Goal: Information Seeking & Learning: Check status

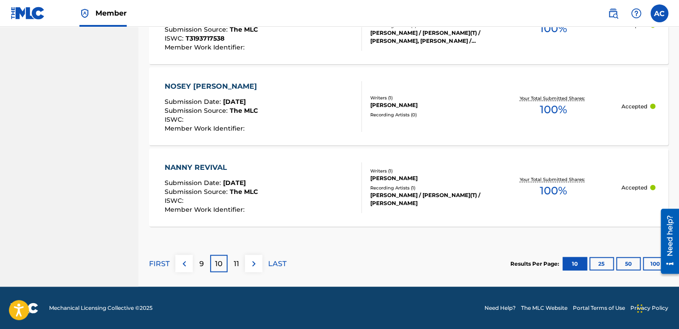
click at [236, 262] on p "11" at bounding box center [236, 264] width 5 height 11
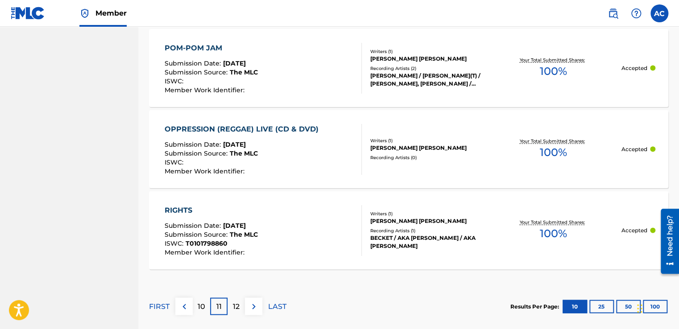
scroll to position [906, 0]
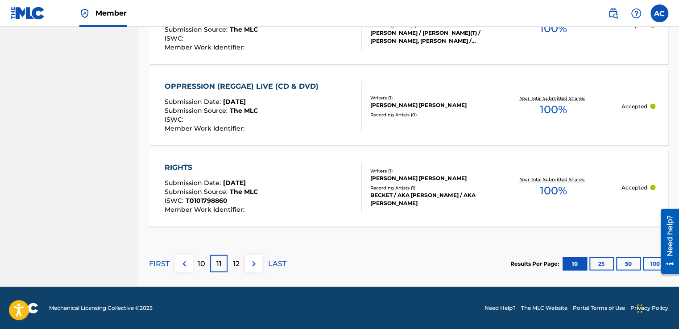
click at [236, 262] on p "12" at bounding box center [236, 264] width 7 height 11
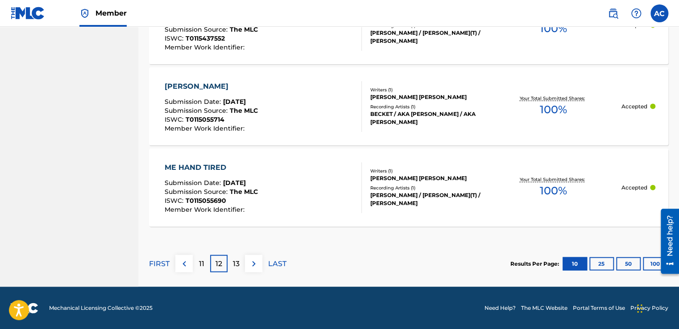
click at [239, 269] on div "13" at bounding box center [235, 263] width 17 height 17
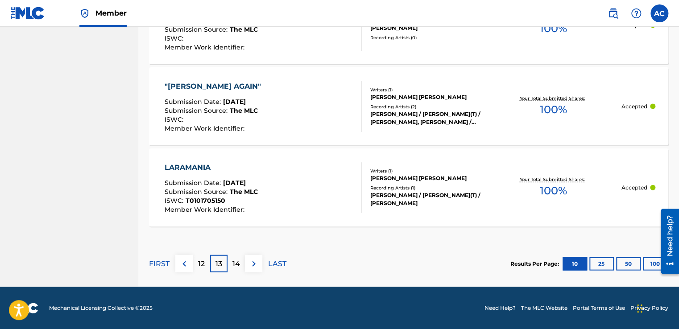
click at [238, 265] on p "14" at bounding box center [236, 264] width 8 height 11
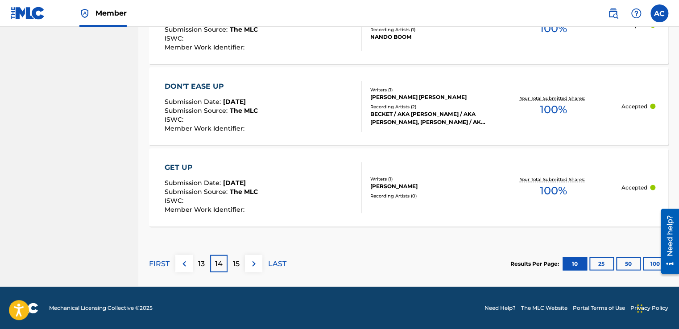
click at [233, 266] on p "15" at bounding box center [236, 264] width 7 height 11
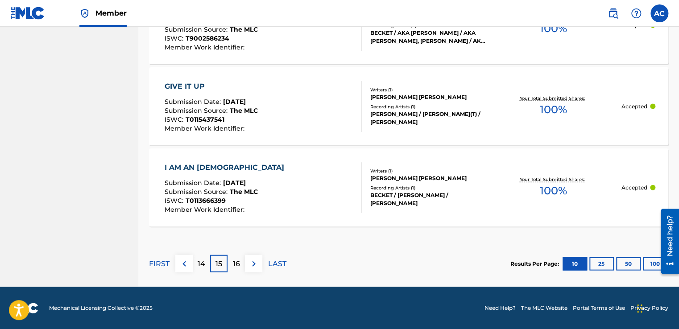
click at [241, 263] on div "16" at bounding box center [235, 263] width 17 height 17
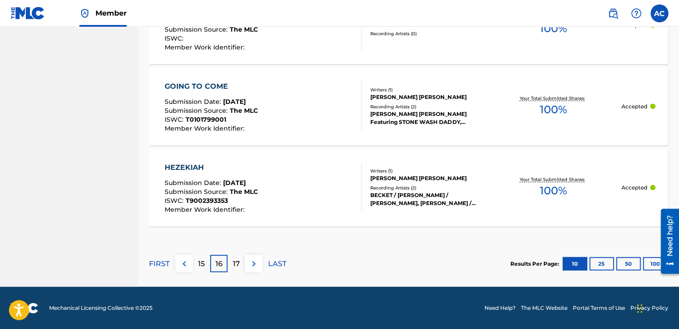
click at [232, 259] on div "17" at bounding box center [235, 263] width 17 height 17
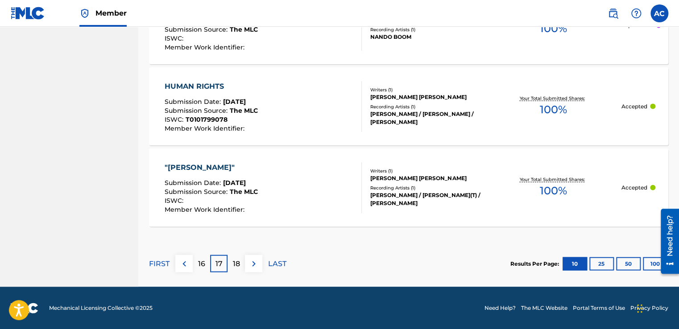
click at [218, 265] on p "17" at bounding box center [218, 264] width 7 height 11
click at [235, 263] on p "18" at bounding box center [236, 264] width 7 height 11
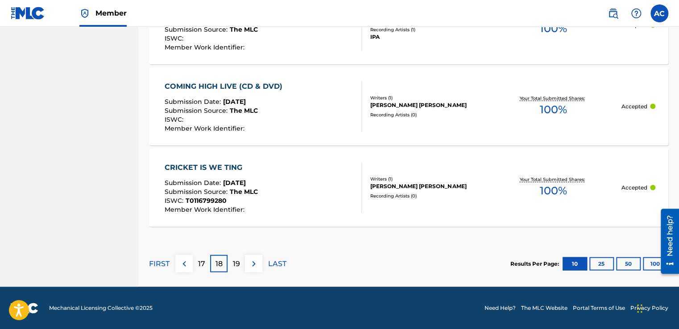
click at [238, 260] on p "19" at bounding box center [236, 264] width 7 height 11
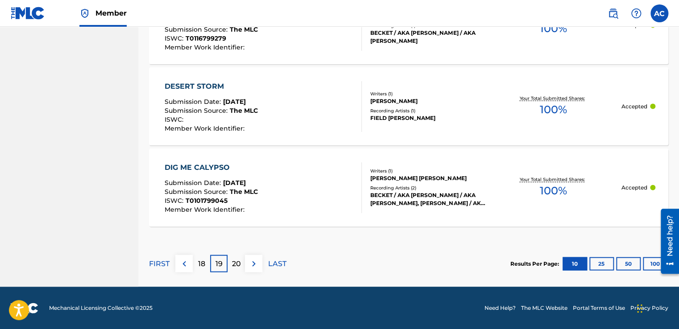
click at [232, 265] on p "20" at bounding box center [236, 264] width 9 height 11
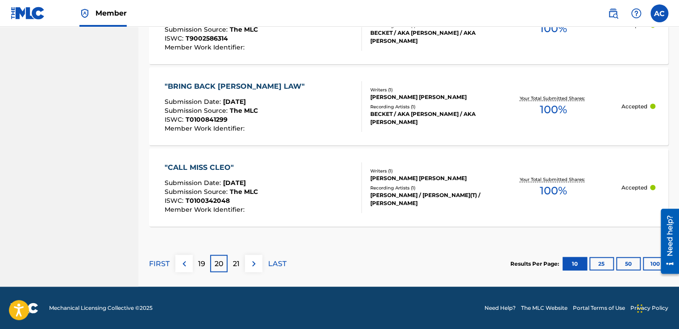
click at [232, 265] on div "21" at bounding box center [235, 263] width 17 height 17
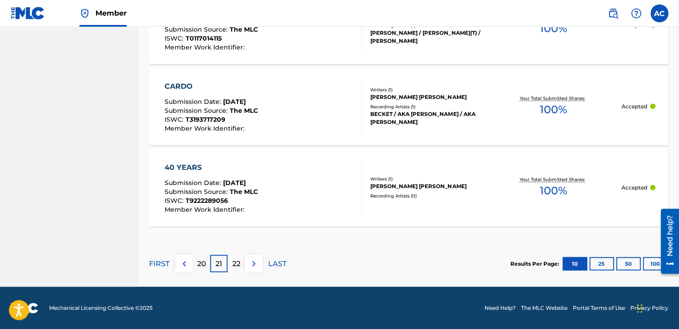
click at [236, 264] on p "22" at bounding box center [236, 264] width 8 height 11
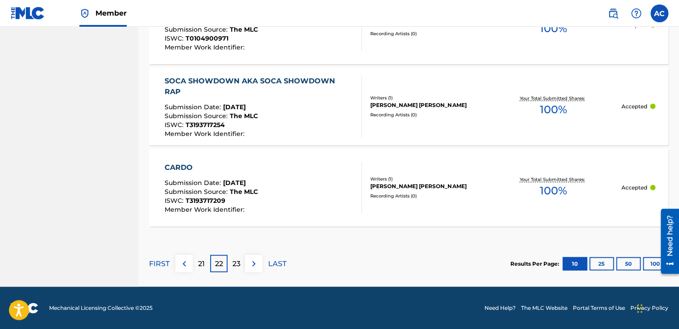
click at [237, 260] on p "23" at bounding box center [236, 264] width 8 height 11
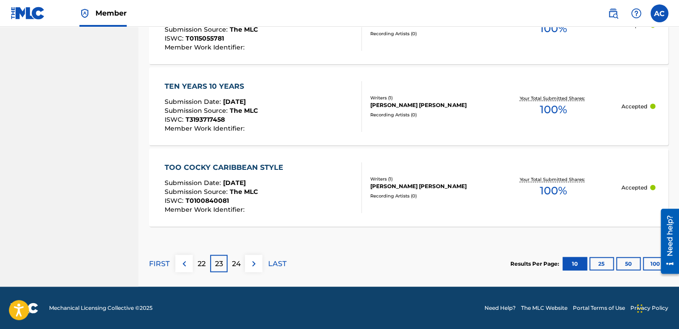
click at [238, 260] on p "24" at bounding box center [236, 264] width 9 height 11
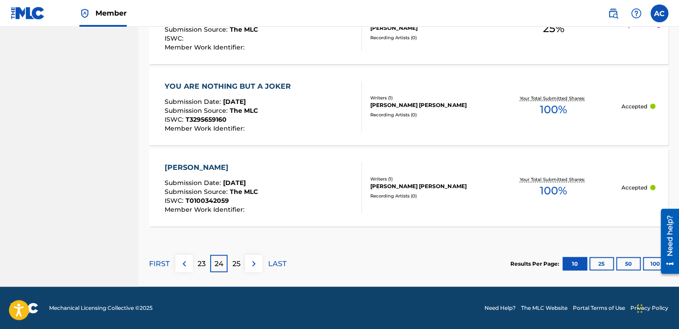
click at [234, 259] on p "25" at bounding box center [236, 264] width 8 height 11
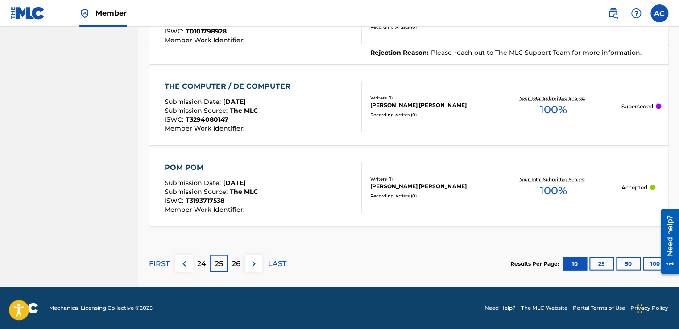
click at [233, 256] on div "26" at bounding box center [235, 263] width 17 height 17
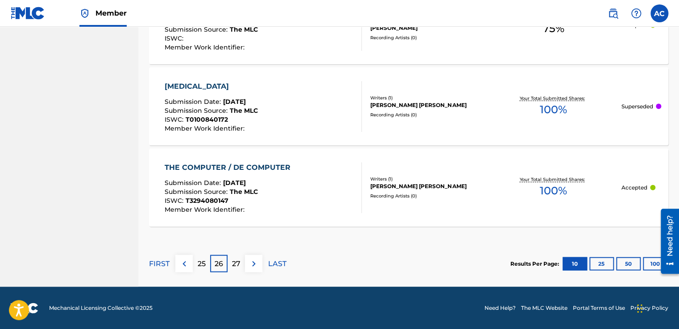
click at [231, 261] on div "27" at bounding box center [235, 263] width 17 height 17
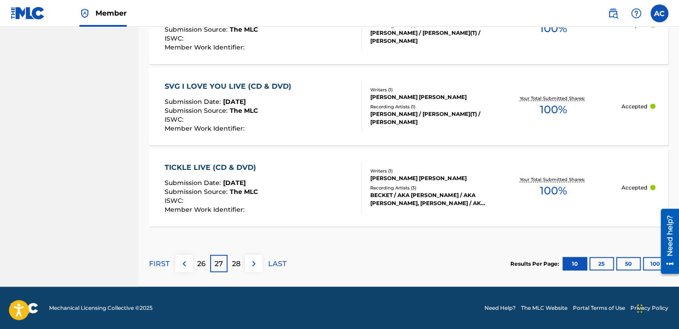
click at [234, 262] on p "28" at bounding box center [236, 264] width 8 height 11
click at [235, 269] on div "29" at bounding box center [235, 263] width 17 height 17
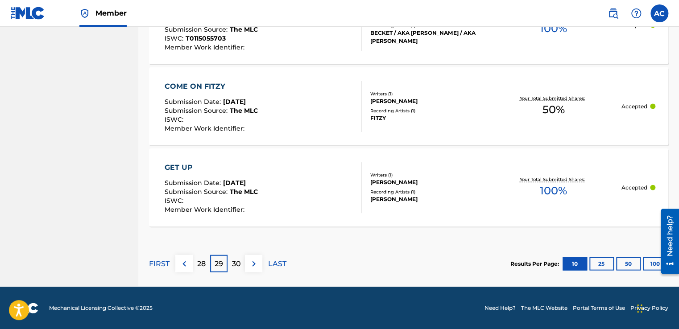
click at [235, 265] on p "30" at bounding box center [236, 264] width 9 height 11
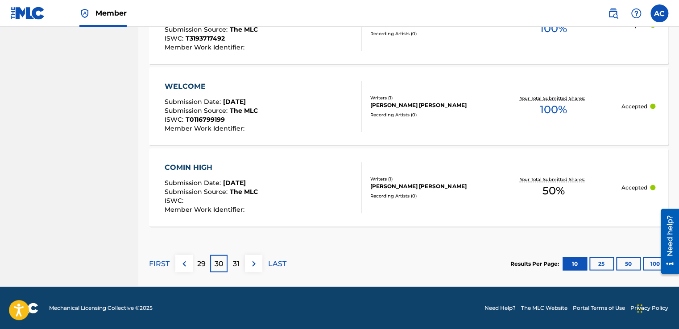
click at [235, 265] on p "31" at bounding box center [236, 264] width 7 height 11
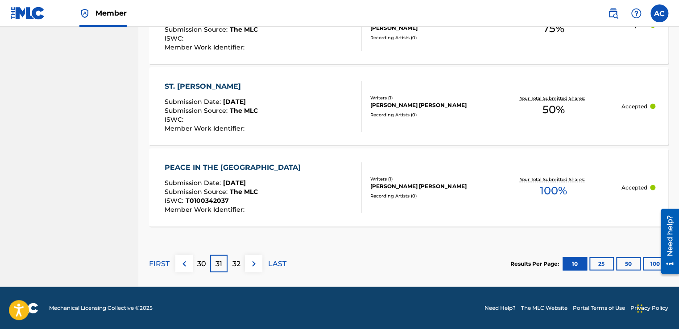
click at [235, 265] on p "32" at bounding box center [236, 264] width 8 height 11
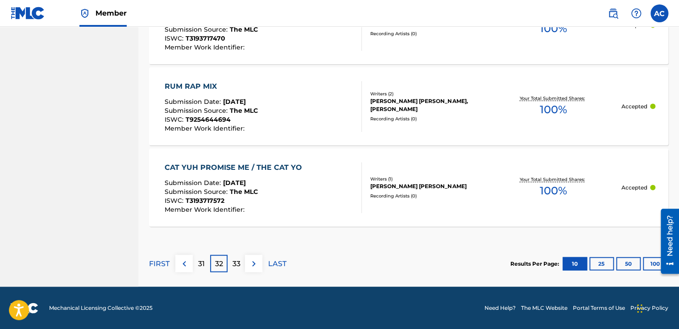
click at [235, 265] on p "33" at bounding box center [236, 264] width 8 height 11
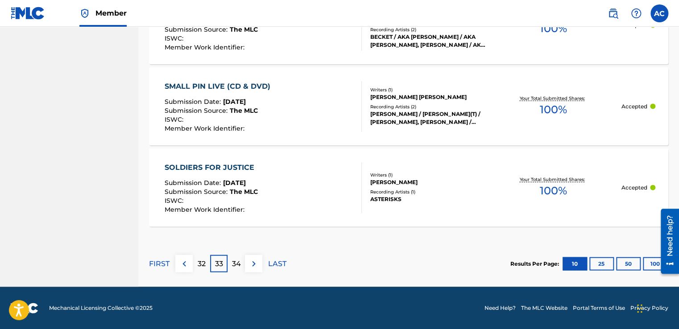
click at [235, 265] on p "34" at bounding box center [236, 264] width 9 height 11
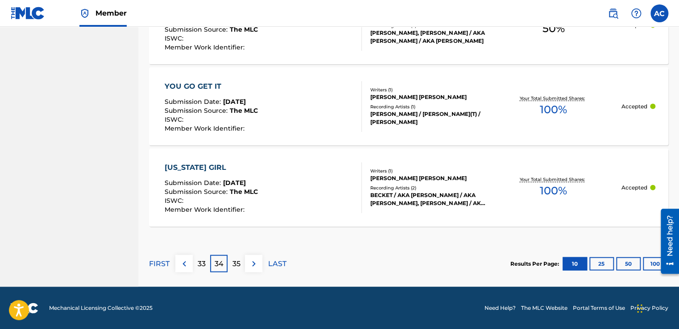
click at [241, 261] on div "35" at bounding box center [235, 263] width 17 height 17
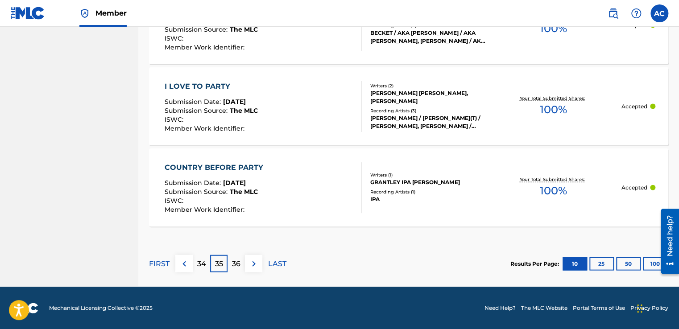
click at [241, 260] on div "36" at bounding box center [235, 263] width 17 height 17
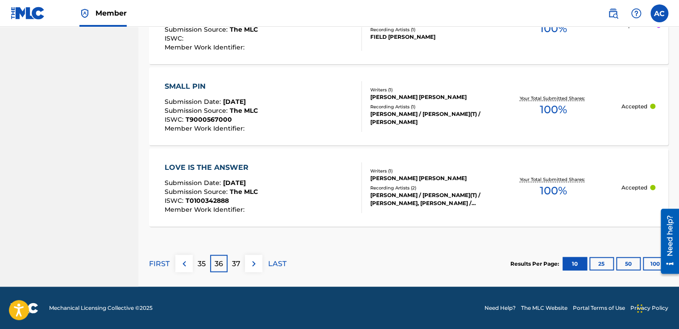
click at [241, 260] on div "37" at bounding box center [235, 263] width 17 height 17
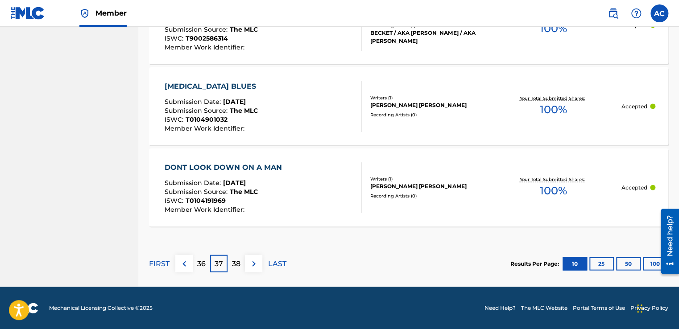
click at [222, 263] on p "37" at bounding box center [219, 264] width 8 height 11
click at [218, 262] on p "37" at bounding box center [219, 264] width 8 height 11
click at [236, 265] on p "38" at bounding box center [236, 264] width 8 height 11
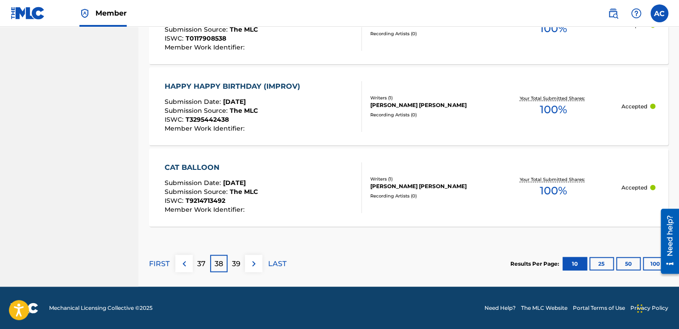
click at [239, 262] on p "39" at bounding box center [236, 264] width 8 height 11
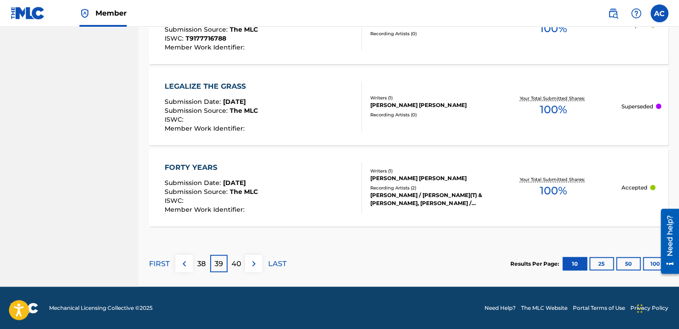
click at [239, 262] on p "40" at bounding box center [236, 264] width 10 height 11
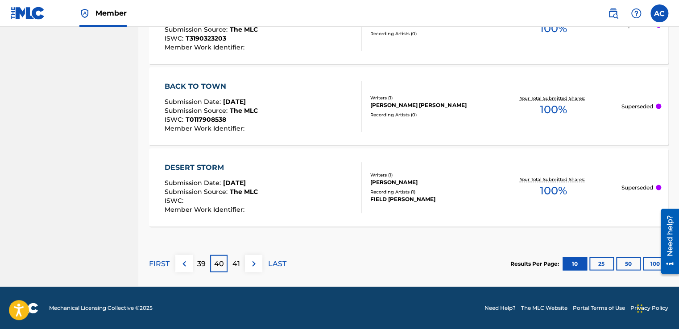
click at [239, 262] on p "41" at bounding box center [236, 264] width 8 height 11
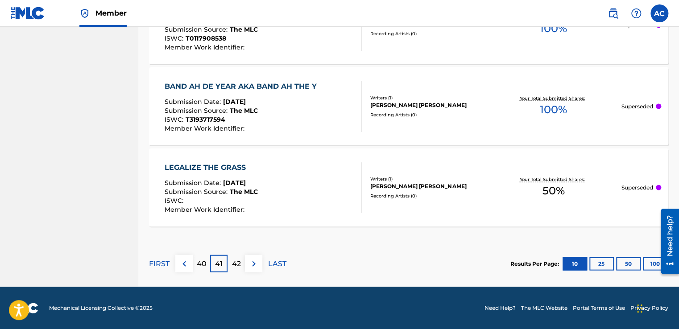
click at [239, 263] on p "42" at bounding box center [236, 264] width 9 height 11
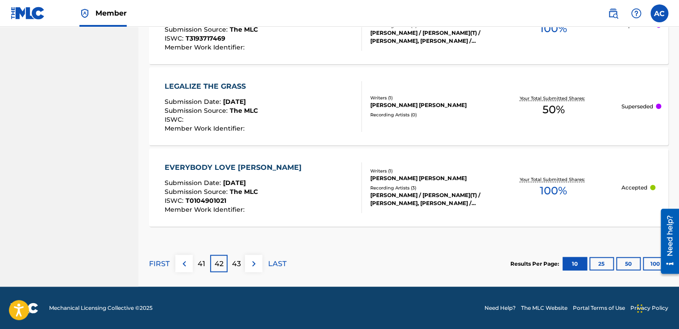
click at [237, 265] on p "43" at bounding box center [236, 264] width 9 height 11
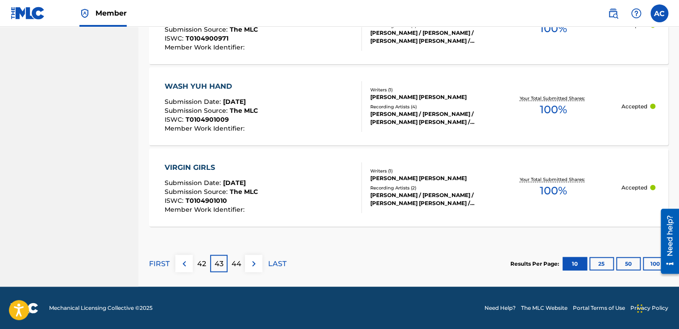
click at [231, 267] on div "44" at bounding box center [235, 263] width 17 height 17
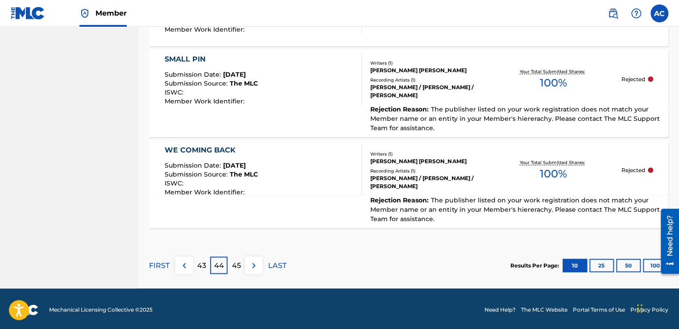
scroll to position [925, 0]
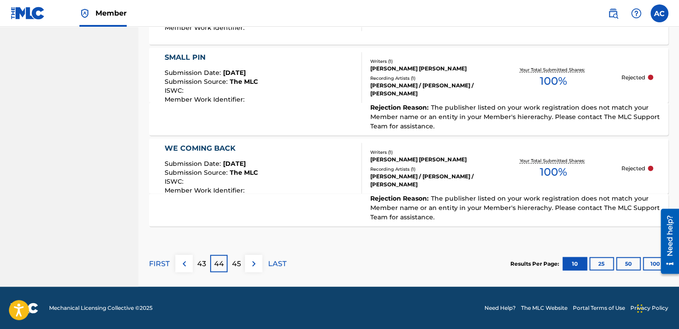
click at [231, 267] on div "45" at bounding box center [235, 263] width 17 height 17
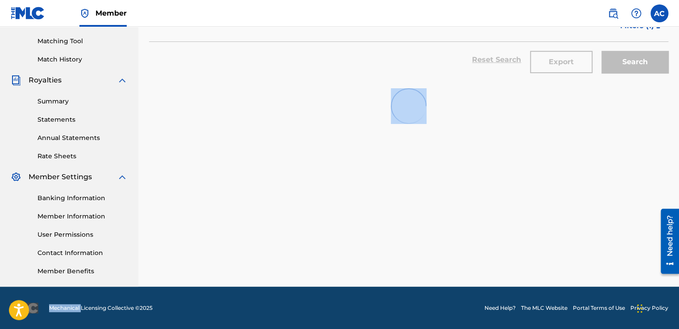
click at [231, 267] on div "Registration History Registration History is a record of new work submissions o…" at bounding box center [408, 56] width 541 height 461
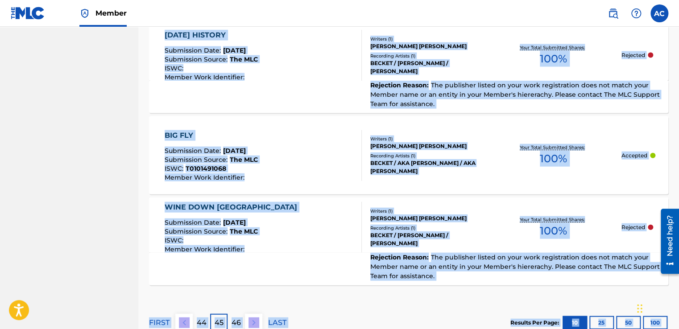
click at [231, 267] on div "Rejection Reason : The publisher listed on your work registration does not matc…" at bounding box center [408, 269] width 519 height 33
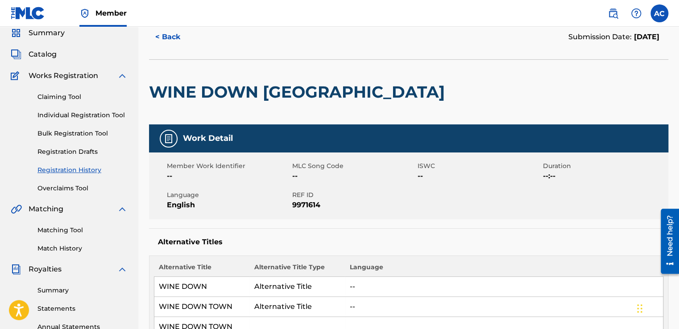
scroll to position [36, 0]
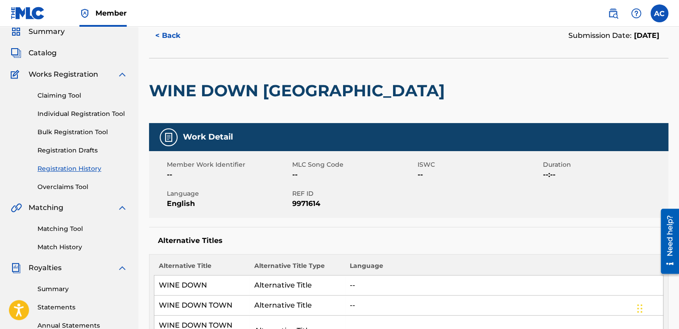
click at [172, 33] on button "< Back" at bounding box center [176, 36] width 54 height 22
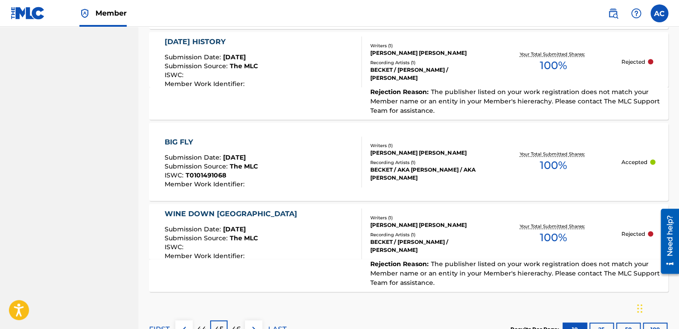
scroll to position [984, 0]
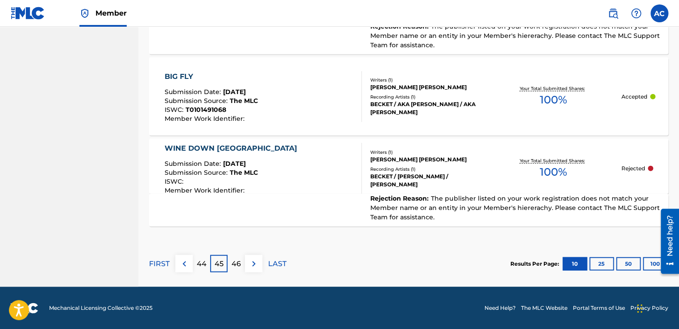
click at [197, 260] on p "44" at bounding box center [202, 264] width 10 height 11
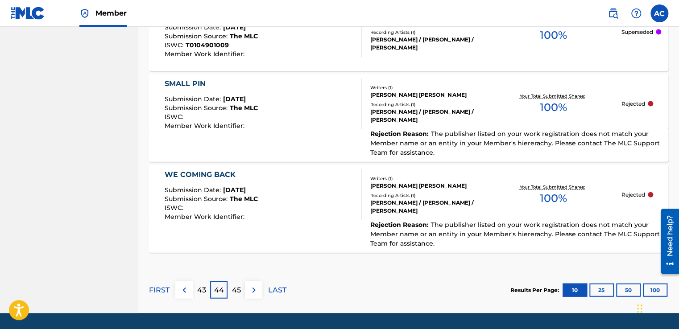
scroll to position [925, 0]
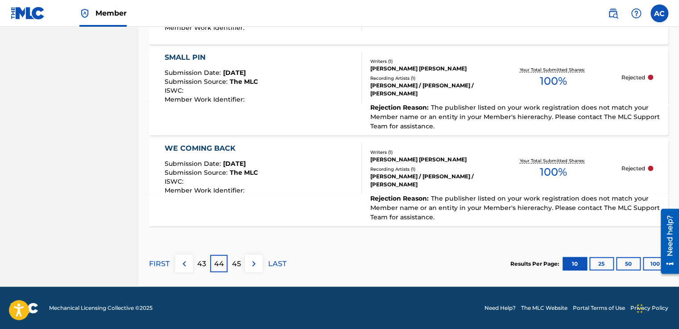
click at [215, 265] on p "44" at bounding box center [219, 264] width 10 height 11
click at [232, 265] on p "45" at bounding box center [236, 264] width 9 height 11
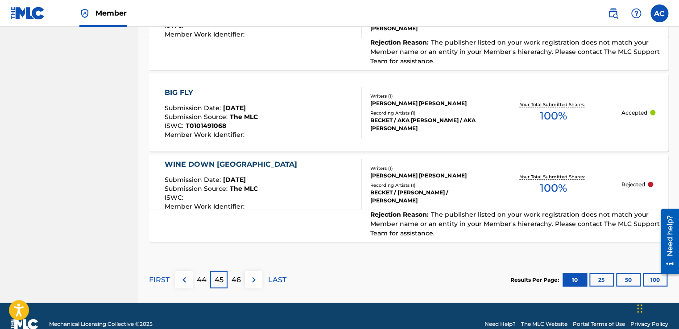
scroll to position [984, 0]
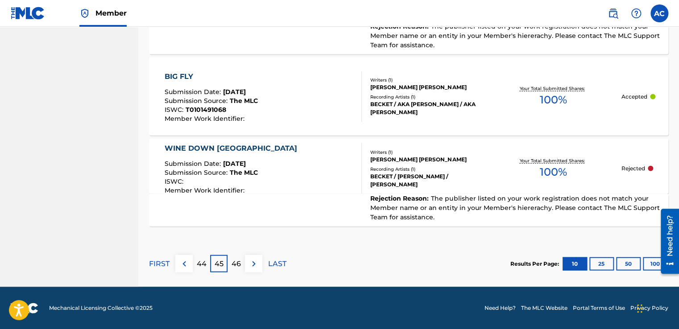
click at [239, 261] on p "46" at bounding box center [235, 264] width 9 height 11
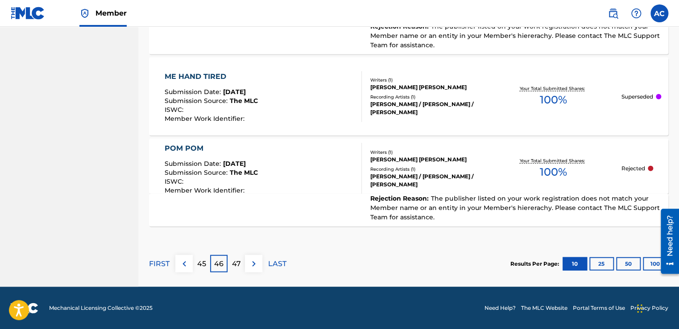
click at [238, 262] on p "47" at bounding box center [236, 264] width 9 height 11
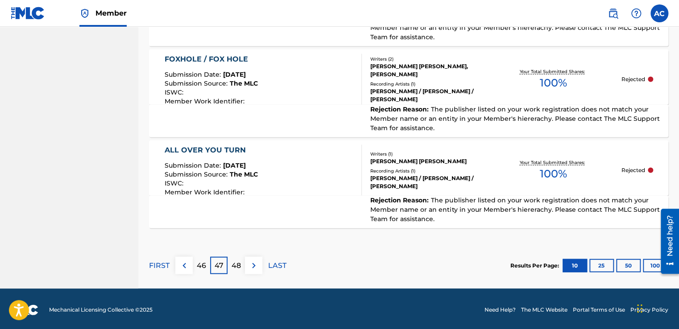
scroll to position [1004, 0]
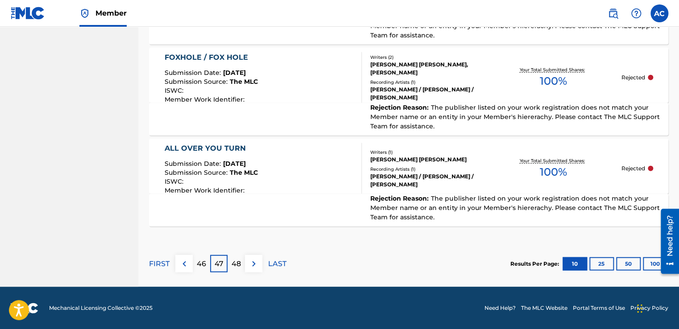
click at [239, 268] on p "48" at bounding box center [235, 264] width 9 height 11
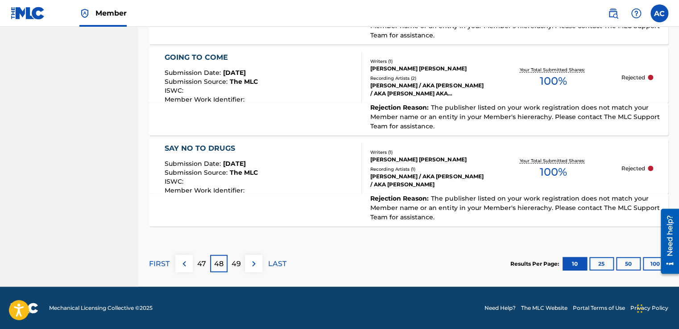
click at [237, 261] on p "49" at bounding box center [235, 264] width 9 height 11
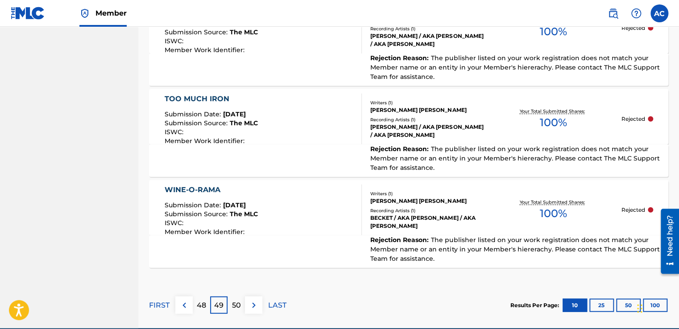
scroll to position [994, 0]
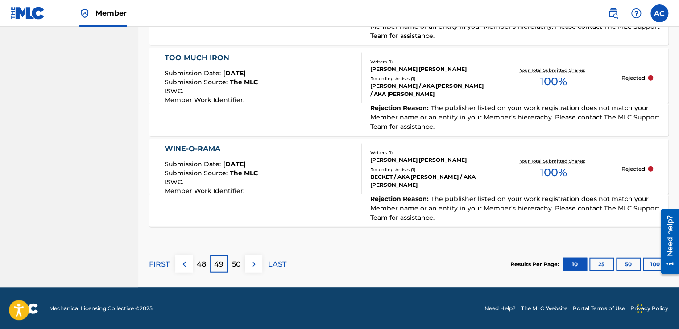
click at [237, 261] on p "50" at bounding box center [236, 264] width 9 height 11
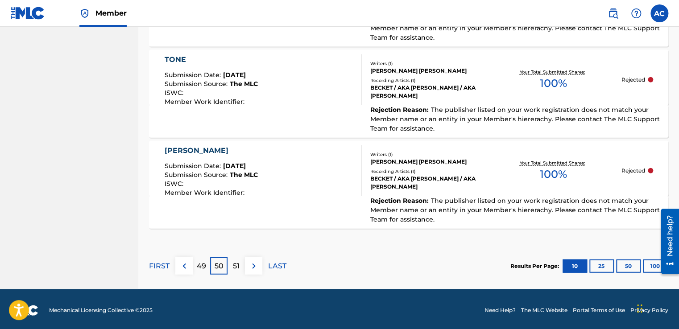
scroll to position [1004, 0]
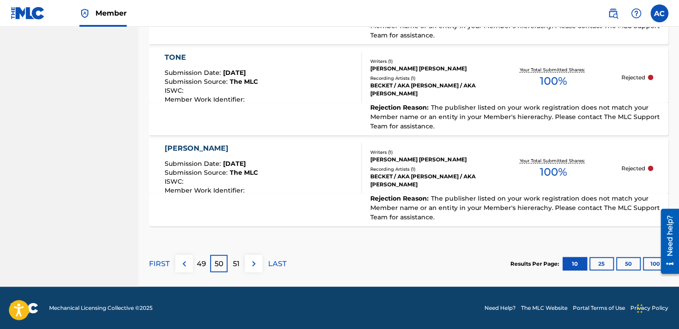
click at [219, 261] on p "50" at bounding box center [219, 264] width 9 height 11
drag, startPoint x: 219, startPoint y: 261, endPoint x: 245, endPoint y: 267, distance: 27.4
click at [245, 267] on div "FIRST 49 50 51 LAST" at bounding box center [217, 263] width 137 height 17
drag, startPoint x: 245, startPoint y: 267, endPoint x: 219, endPoint y: 262, distance: 26.3
click at [219, 262] on p "50" at bounding box center [219, 264] width 9 height 11
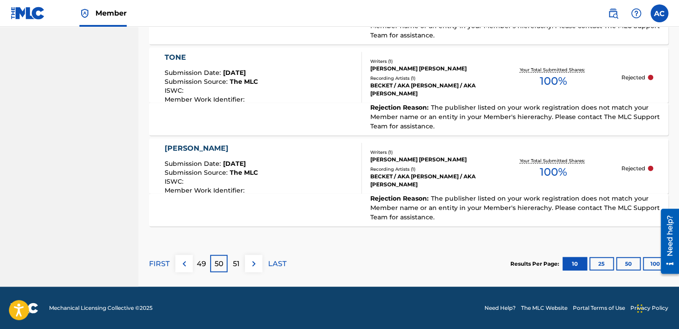
click at [234, 264] on p "51" at bounding box center [236, 264] width 7 height 11
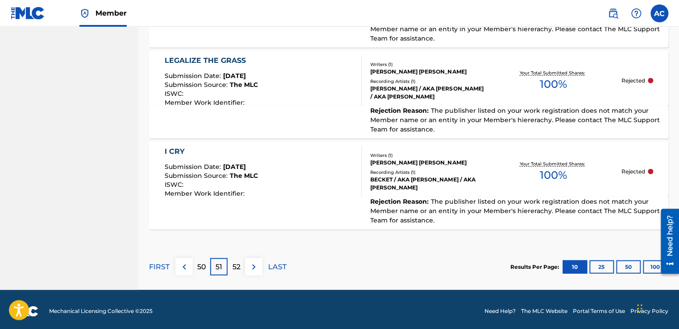
scroll to position [994, 0]
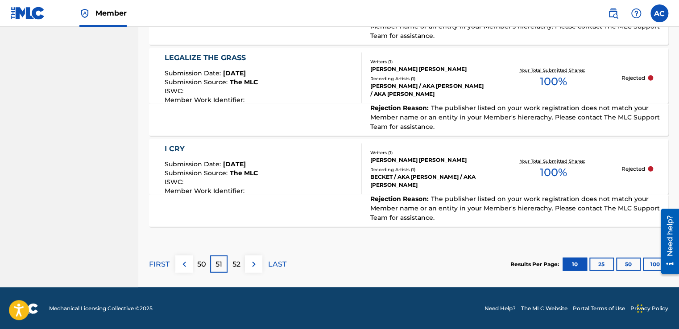
click at [231, 268] on div "52" at bounding box center [235, 264] width 17 height 17
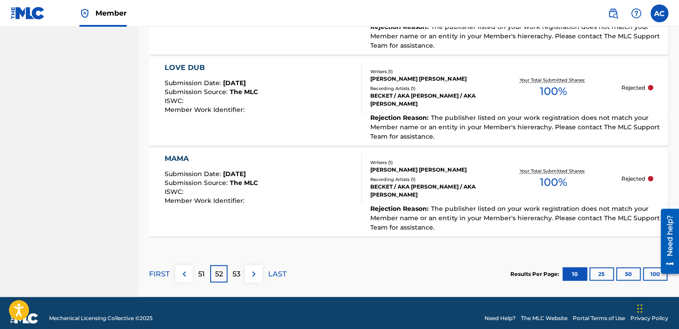
click at [227, 263] on div "FIRST 51 52 53 LAST" at bounding box center [217, 274] width 137 height 46
click at [224, 268] on div "52" at bounding box center [218, 273] width 17 height 17
click at [199, 270] on p "51" at bounding box center [201, 274] width 7 height 11
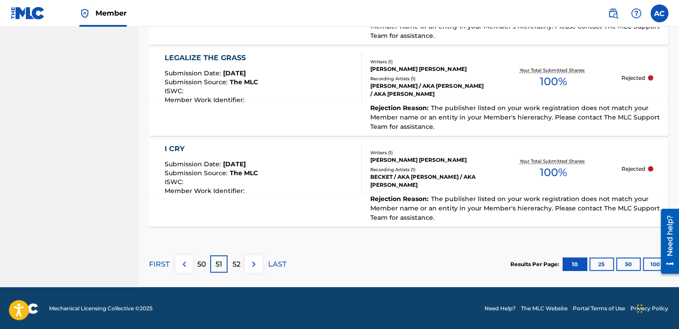
click at [219, 260] on p "51" at bounding box center [218, 264] width 7 height 11
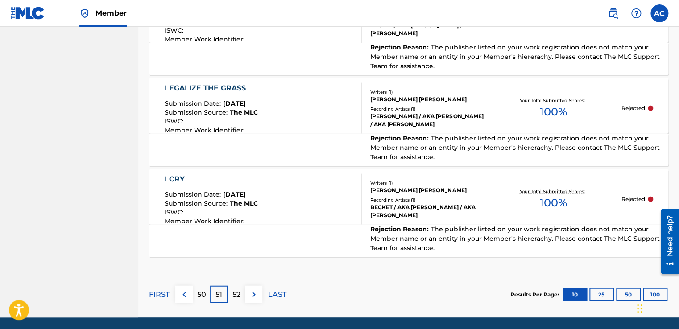
scroll to position [976, 0]
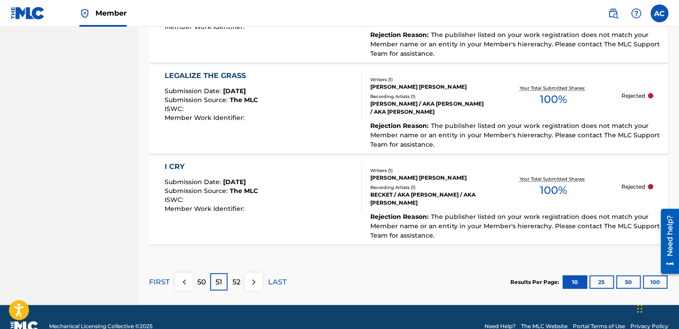
click at [219, 277] on p "51" at bounding box center [218, 282] width 7 height 11
click at [243, 274] on div "52" at bounding box center [235, 281] width 17 height 17
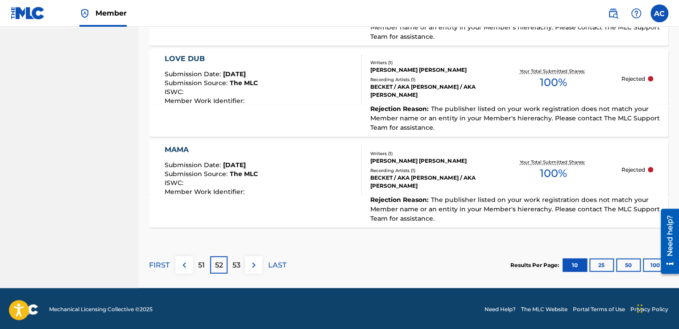
scroll to position [1004, 0]
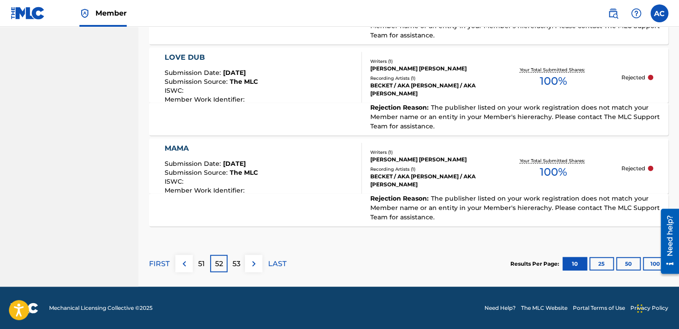
click at [239, 264] on p "53" at bounding box center [236, 264] width 8 height 11
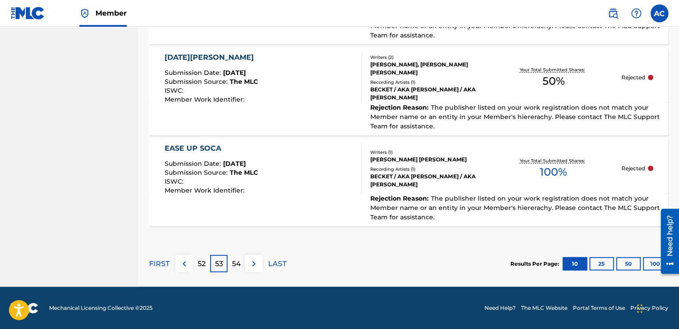
click at [218, 259] on p "53" at bounding box center [219, 264] width 8 height 11
click at [234, 262] on p "54" at bounding box center [236, 264] width 9 height 11
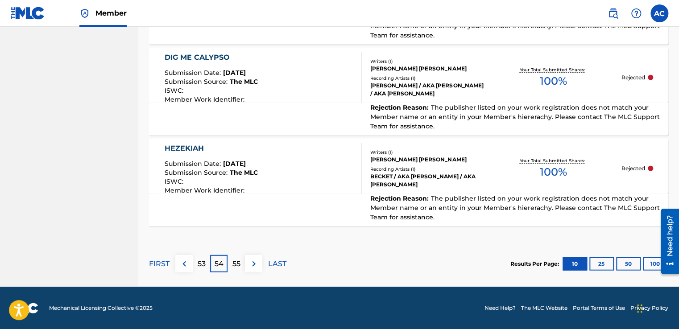
click at [239, 260] on p "55" at bounding box center [236, 264] width 8 height 11
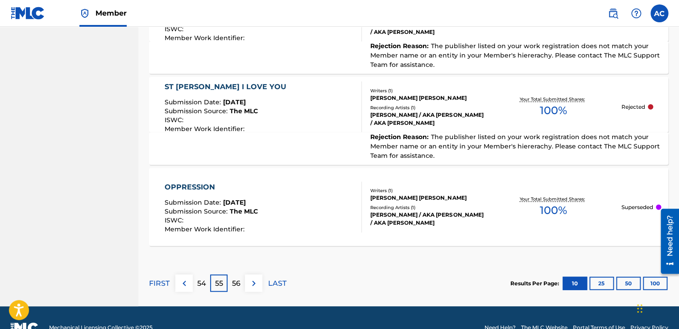
scroll to position [976, 0]
